Goal: Task Accomplishment & Management: Use online tool/utility

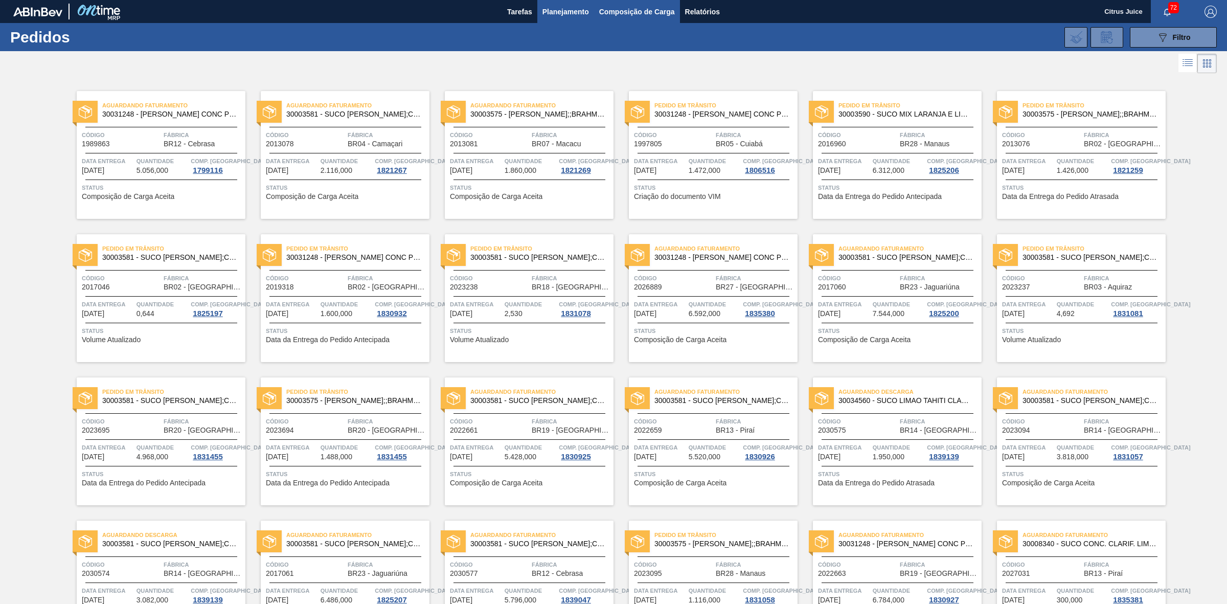
click at [629, 11] on span "Composição de Carga" at bounding box center [637, 12] width 76 height 12
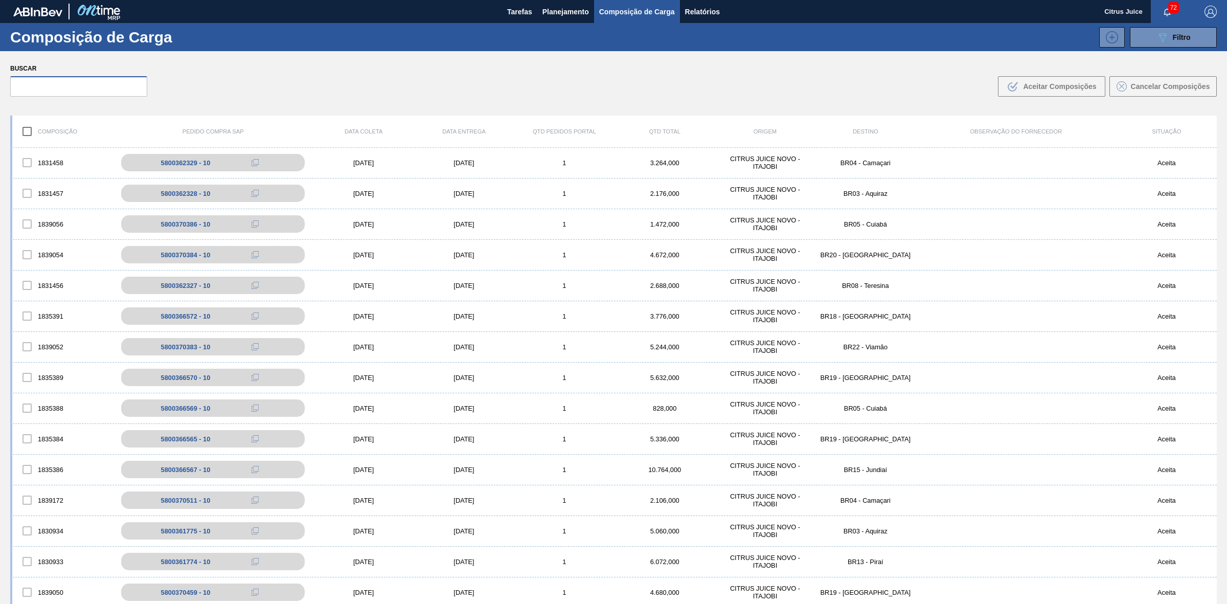
click at [94, 84] on input "text" at bounding box center [78, 86] width 137 height 20
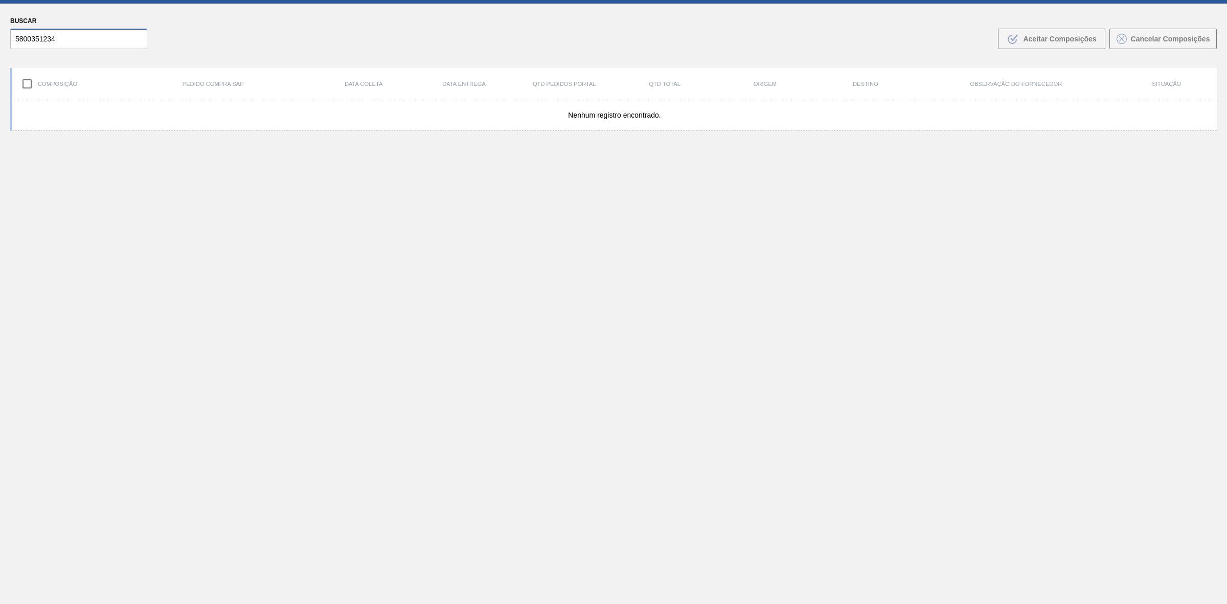
scroll to position [73, 0]
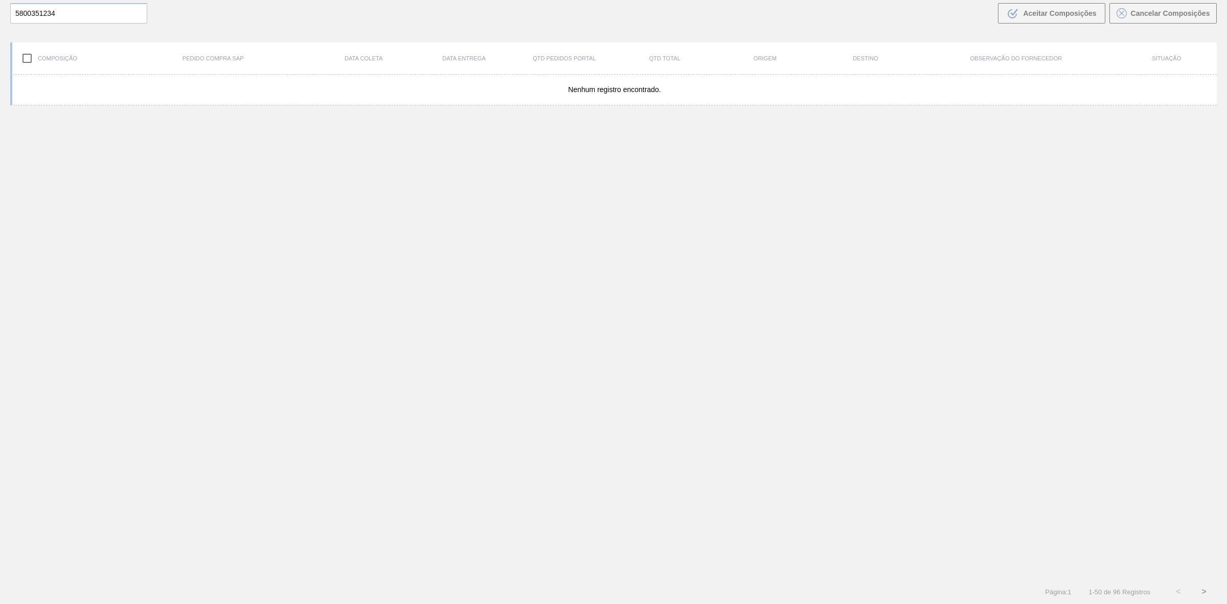
click at [1203, 591] on button ">" at bounding box center [1204, 592] width 26 height 26
drag, startPoint x: -2, startPoint y: 87, endPoint x: -43, endPoint y: 81, distance: 42.4
click at [0, 0] on html "Tarefas Planejamento Composição de Carga Relatórios Citrus Juice 72 Marcar toda…" at bounding box center [613, 0] width 1227 height 0
type input "6562"
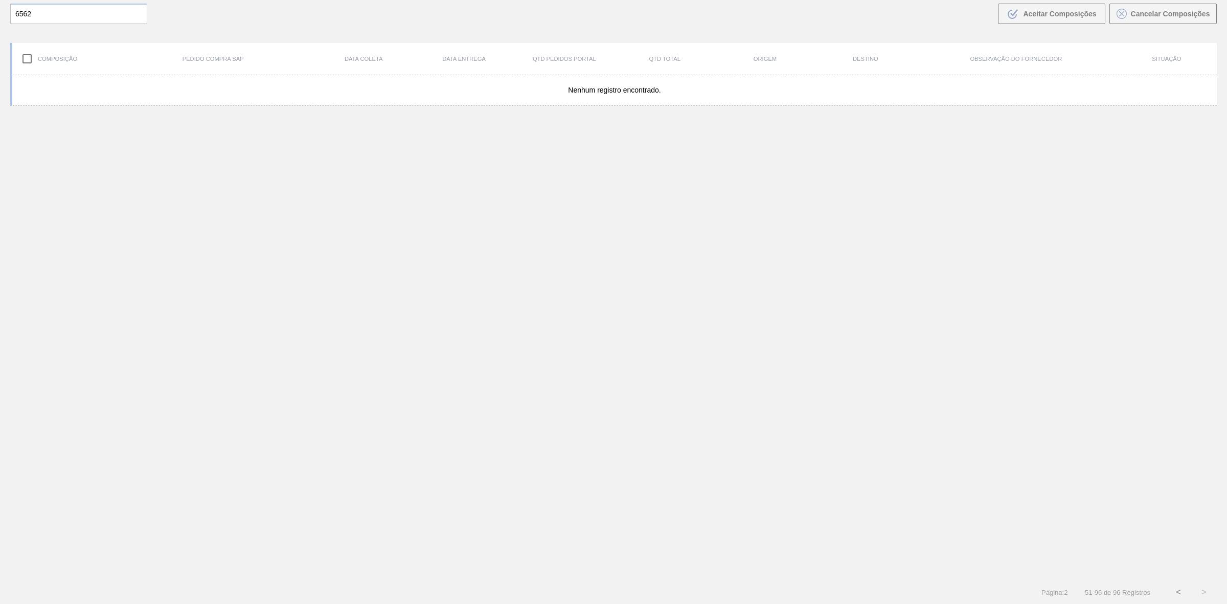
click at [1179, 592] on button "<" at bounding box center [1179, 592] width 26 height 26
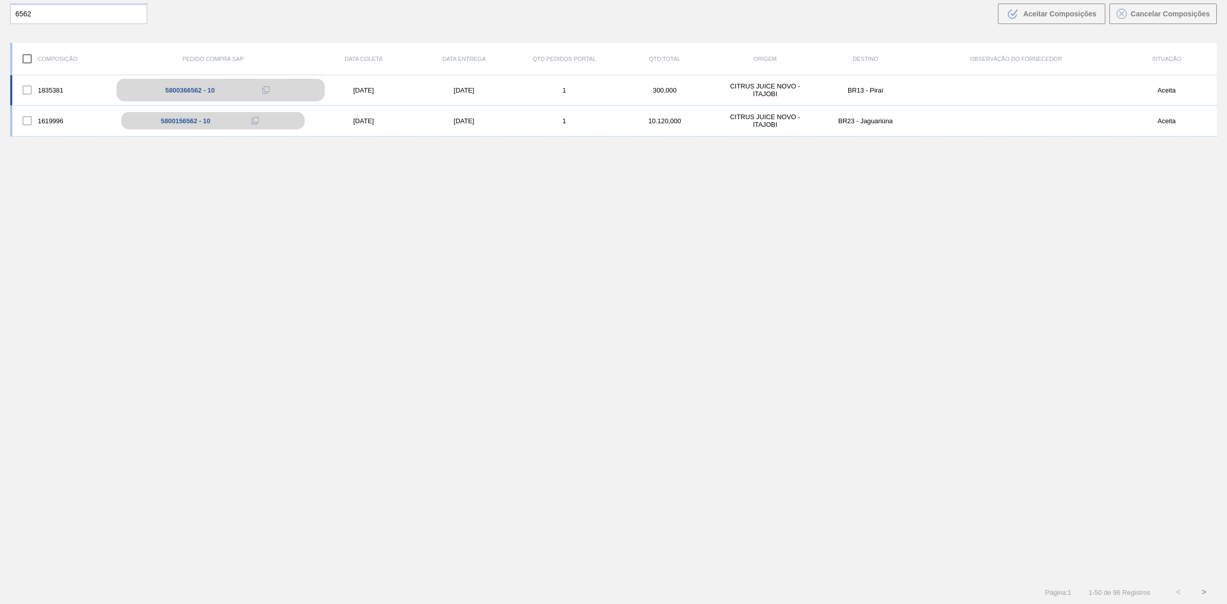
click at [192, 87] on div "5800366562 - 10" at bounding box center [190, 90] width 50 height 8
click at [267, 86] on icon at bounding box center [265, 89] width 7 height 7
click at [152, 89] on div "5800366562 - 10" at bounding box center [221, 90] width 208 height 22
click at [54, 82] on div "1835381" at bounding box center [62, 89] width 100 height 21
click at [55, 86] on div "1835381" at bounding box center [62, 89] width 100 height 21
